Goal: Transaction & Acquisition: Subscribe to service/newsletter

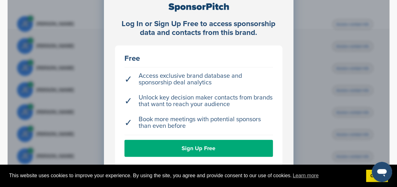
scroll to position [201, 0]
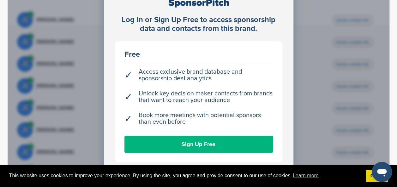
click at [262, 138] on link "Sign Up Free" at bounding box center [198, 144] width 148 height 17
